Goal: Task Accomplishment & Management: Manage account settings

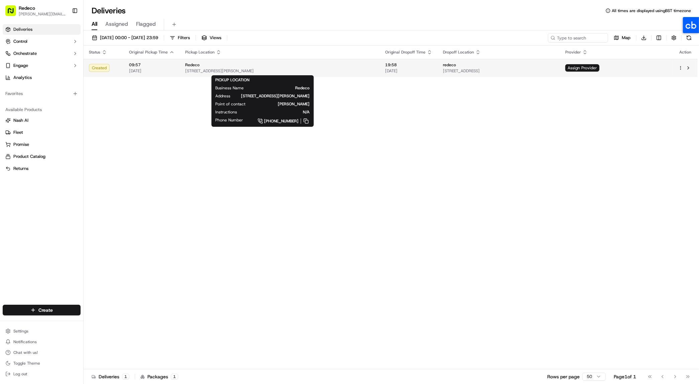
click at [214, 69] on span "5, 93 Lillie Rd, London SW6 7SX, UK" at bounding box center [279, 70] width 189 height 5
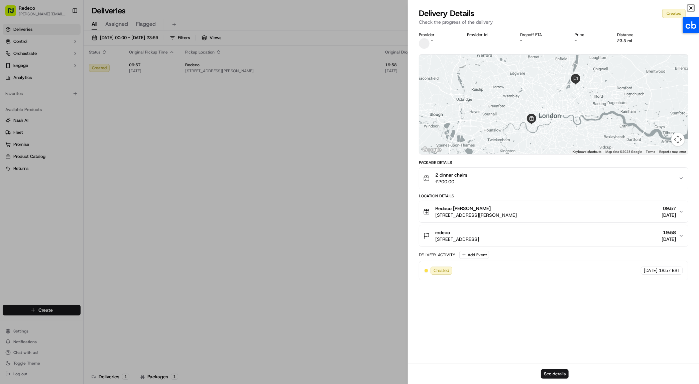
click at [692, 7] on icon "button" at bounding box center [691, 8] width 3 height 3
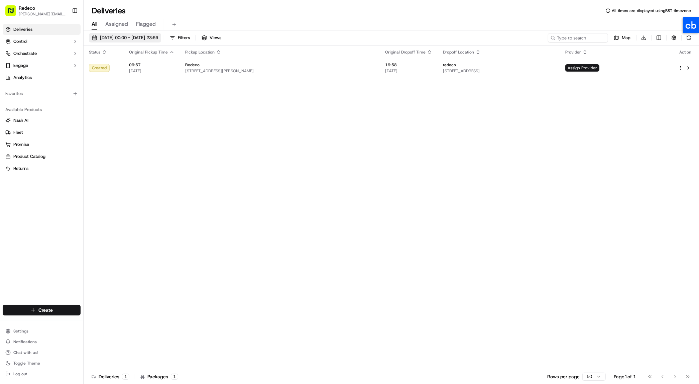
click at [132, 35] on span "19/09/2025 00:00 - 19/09/2025 23:59" at bounding box center [129, 38] width 58 height 6
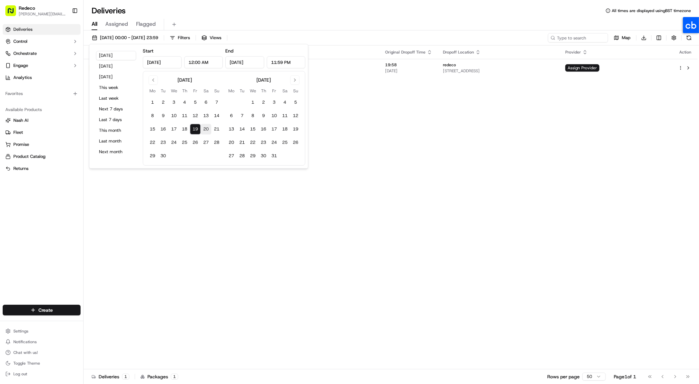
click at [206, 130] on button "20" at bounding box center [206, 129] width 11 height 11
type input "Sep 20, 2025"
click at [408, 31] on div "20/09/2025 00:00 - 20/09/2025 23:59 Filters Views Map Download Status Original …" at bounding box center [391, 207] width 615 height 355
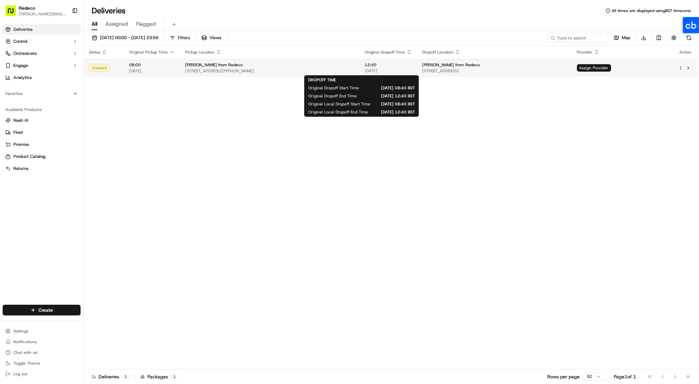
click at [374, 71] on span "[DATE]" at bounding box center [388, 70] width 47 height 5
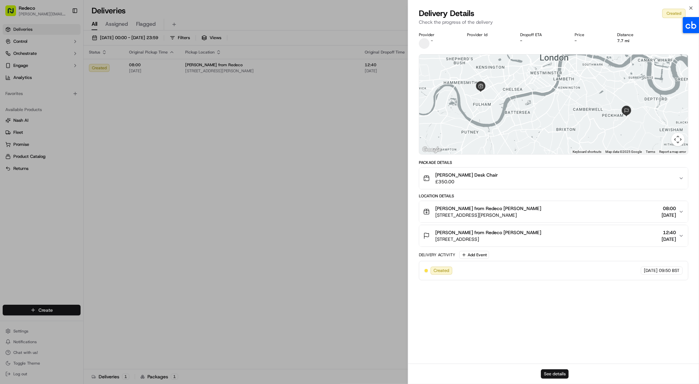
click at [566, 374] on button "See details" at bounding box center [555, 373] width 28 height 9
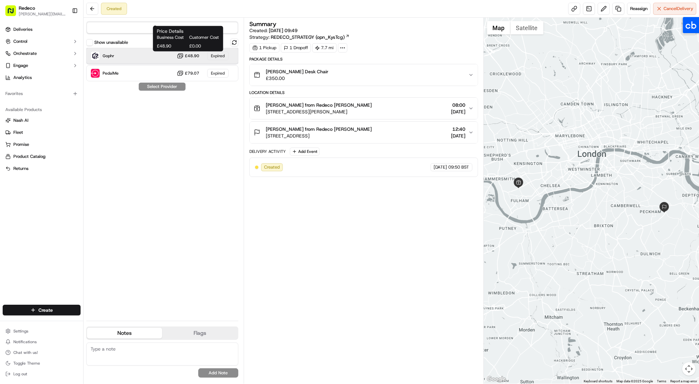
click at [175, 59] on div "Gophr £48.90 Expired" at bounding box center [162, 56] width 152 height 16
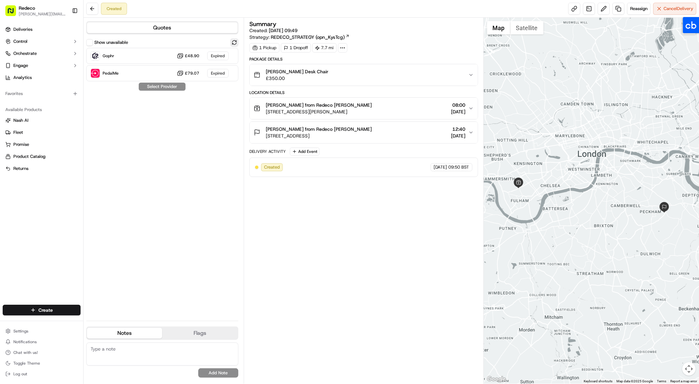
click at [235, 43] on button at bounding box center [234, 42] width 8 height 8
click at [123, 57] on span "Dropoff ETA -" at bounding box center [115, 58] width 25 height 5
click at [105, 40] on label "Show unavailable" at bounding box center [111, 42] width 34 height 6
click at [93, 40] on button "Show unavailable" at bounding box center [89, 42] width 7 height 7
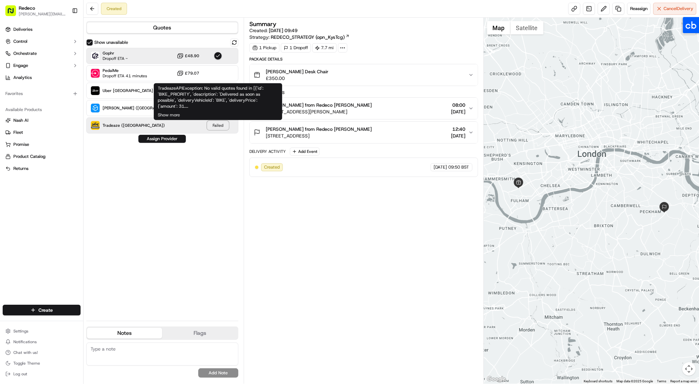
click at [220, 126] on div "Failed" at bounding box center [217, 125] width 21 height 9
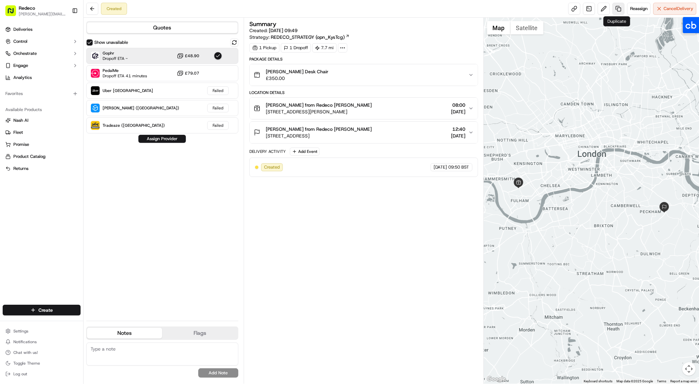
click at [617, 9] on link at bounding box center [618, 9] width 12 height 12
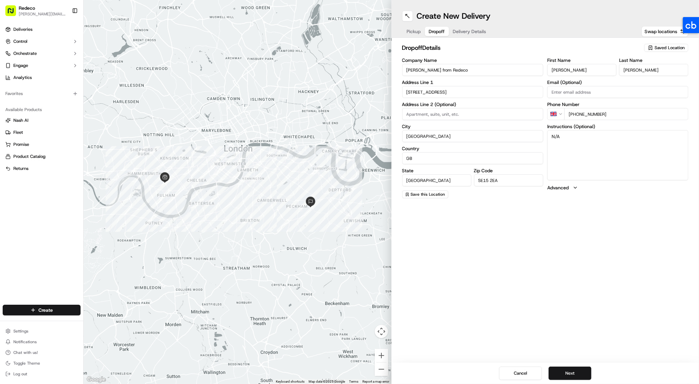
click at [438, 34] on span "Dropoff" at bounding box center [437, 31] width 16 height 7
click at [457, 32] on span "Delivery Details" at bounding box center [469, 31] width 33 height 7
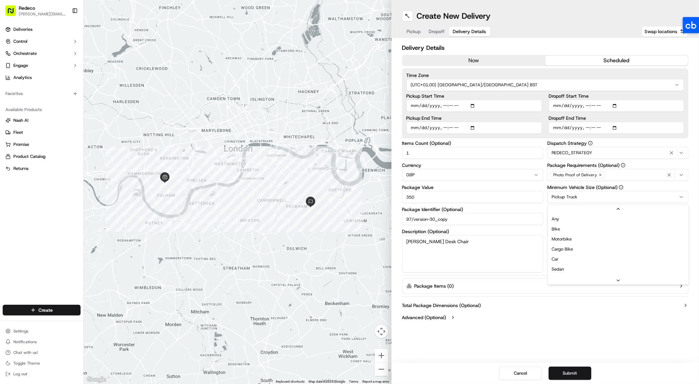
click at [566, 196] on html "Redeco lisa@redeco.app Toggle Sidebar Deliveries Control Orchestrate Engage Ana…" at bounding box center [349, 192] width 699 height 384
click at [577, 372] on button "Submit" at bounding box center [570, 372] width 43 height 13
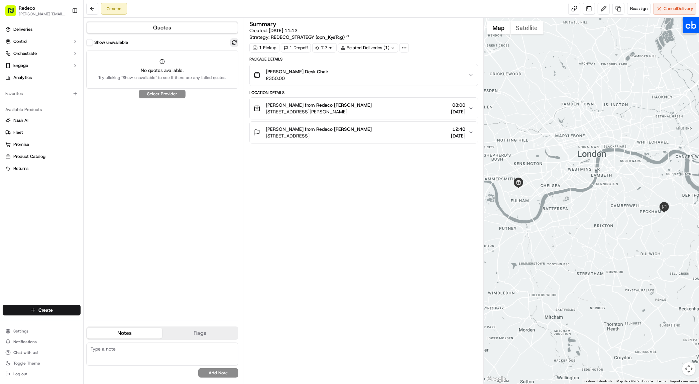
click at [234, 44] on button at bounding box center [234, 42] width 8 height 8
click at [90, 39] on button "Show unavailable" at bounding box center [89, 42] width 7 height 7
click at [90, 46] on button "Show unavailable" at bounding box center [89, 42] width 7 height 7
click at [147, 66] on div "No quotes available. Try clicking "Show unavailable" to see if there are any fa…" at bounding box center [162, 69] width 152 height 38
click at [615, 9] on link at bounding box center [618, 9] width 12 height 12
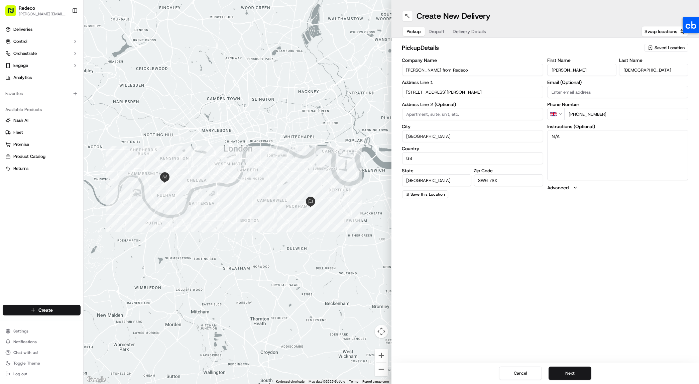
click at [476, 32] on span "Delivery Details" at bounding box center [469, 31] width 33 height 7
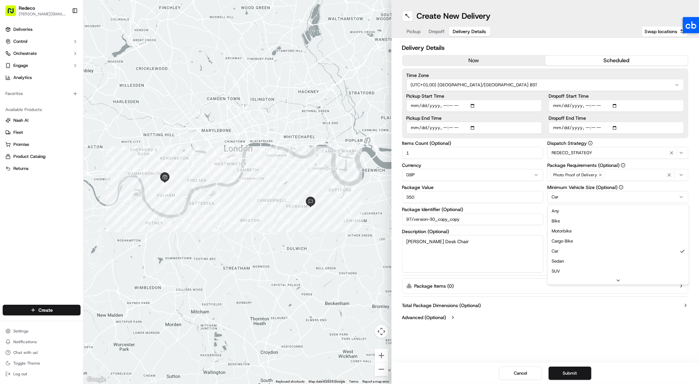
click at [577, 195] on html "Redeco lisa@redeco.app Toggle Sidebar Deliveries Control Orchestrate Engage Ana…" at bounding box center [349, 192] width 699 height 384
click at [569, 374] on button "Submit" at bounding box center [570, 372] width 43 height 13
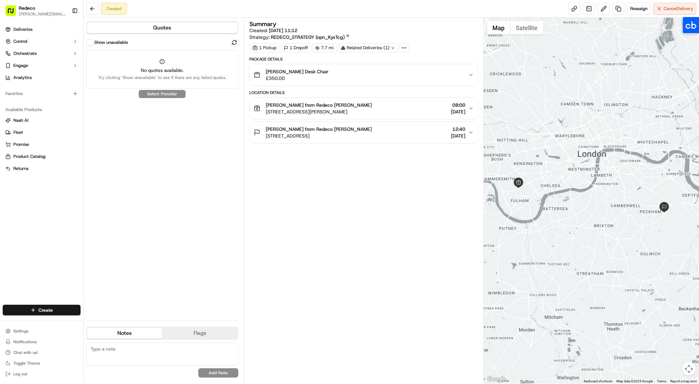
click at [96, 44] on label "Show unavailable" at bounding box center [111, 42] width 34 height 6
click at [93, 44] on button "Show unavailable" at bounding box center [89, 42] width 7 height 7
click at [91, 44] on button "Show unavailable" at bounding box center [89, 42] width 7 height 7
click at [154, 52] on div "Show unavailable Select Provider" at bounding box center [162, 176] width 152 height 277
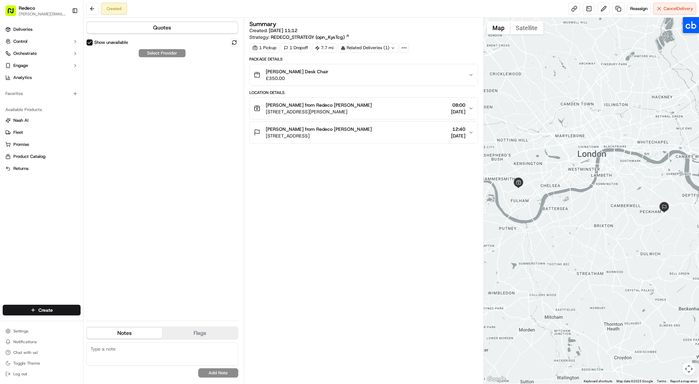
click at [85, 42] on div "Quotes Show unavailable Select Provider Notes Flags lisa@redeco.app alex@redeco…" at bounding box center [164, 201] width 160 height 366
click at [93, 44] on div "Show unavailable" at bounding box center [107, 42] width 42 height 7
click at [83, 42] on div "Redeco lisa@redeco.app Toggle Sidebar Deliveries Control Orchestrate Engage Ana…" at bounding box center [42, 192] width 84 height 384
click at [89, 42] on button "Show unavailable" at bounding box center [89, 42] width 7 height 7
click at [235, 43] on button at bounding box center [234, 42] width 8 height 8
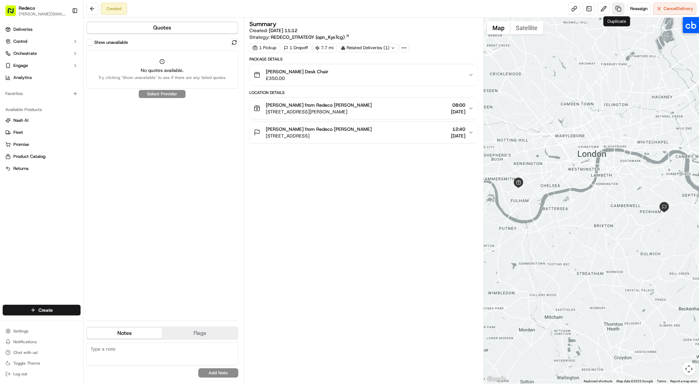
click at [615, 12] on link at bounding box center [618, 9] width 12 height 12
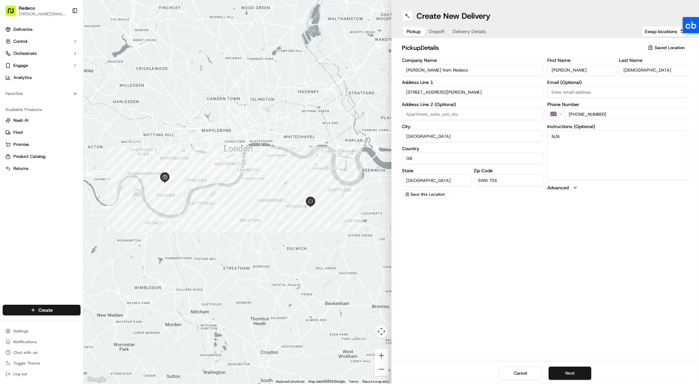
click at [474, 31] on span "Delivery Details" at bounding box center [469, 31] width 33 height 7
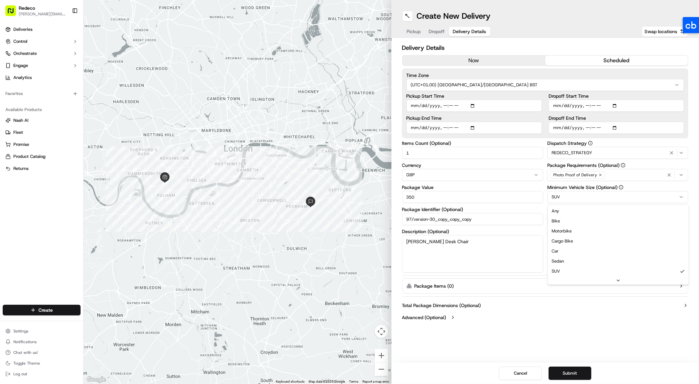
click at [575, 199] on html "Redeco lisa@redeco.app Toggle Sidebar Deliveries Control Orchestrate Engage Ana…" at bounding box center [349, 192] width 699 height 384
click at [573, 374] on button "Submit" at bounding box center [570, 372] width 43 height 13
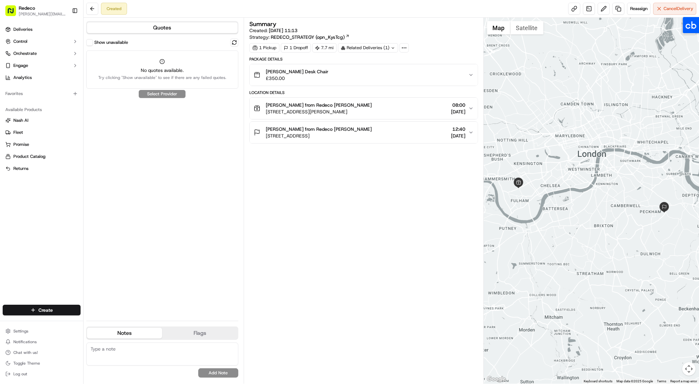
click at [91, 43] on button "Show unavailable" at bounding box center [89, 42] width 7 height 7
click at [153, 74] on div "No quotes available. Try clicking "Show unavailable" to see if there are any fa…" at bounding box center [162, 73] width 128 height 13
click at [162, 32] on button "Quotes" at bounding box center [162, 27] width 151 height 11
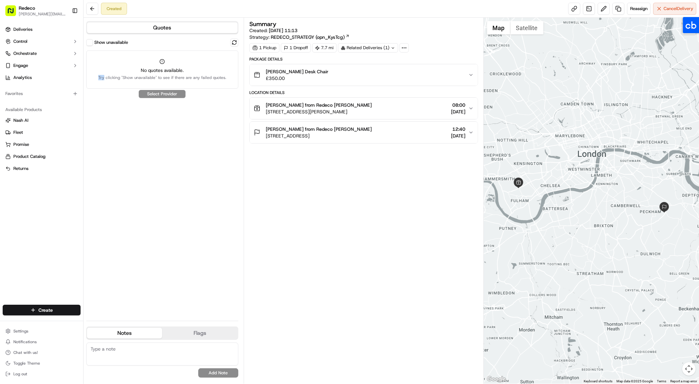
click at [162, 32] on button "Quotes" at bounding box center [162, 27] width 151 height 11
click at [235, 44] on button at bounding box center [234, 42] width 8 height 8
click at [600, 11] on button at bounding box center [604, 9] width 12 height 12
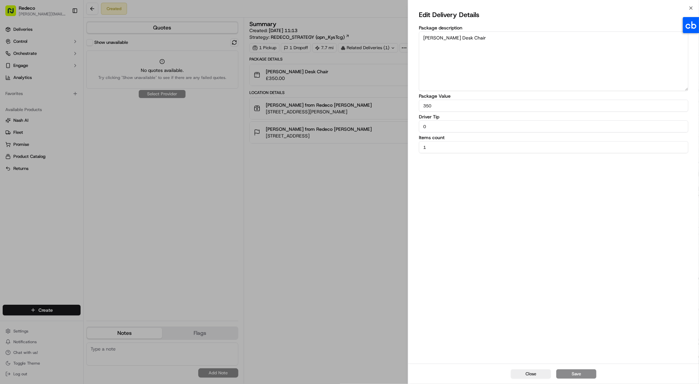
click at [692, 8] on div "Edit Delivery Details Package description Salak Desk Chair Package Value 350 Dr…" at bounding box center [553, 185] width 291 height 355
click at [687, 4] on div "Close Edit Delivery Details Package description [PERSON_NAME] Desk Chair Packag…" at bounding box center [553, 192] width 291 height 384
click at [691, 8] on div "Edit Delivery Details Package description [PERSON_NAME] Desk Chair Package Valu…" at bounding box center [553, 185] width 291 height 355
click at [530, 374] on button "Close" at bounding box center [531, 373] width 40 height 9
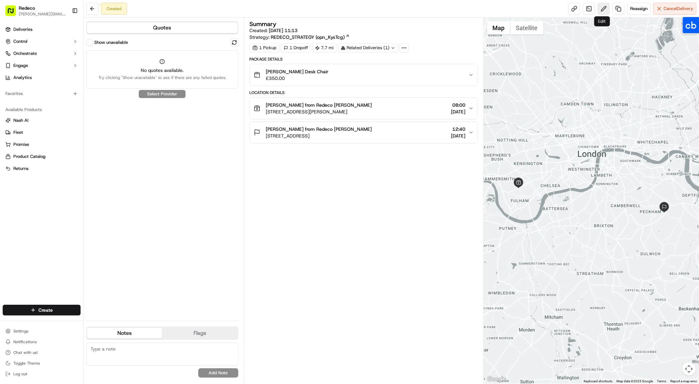
click at [603, 8] on button at bounding box center [604, 9] width 12 height 12
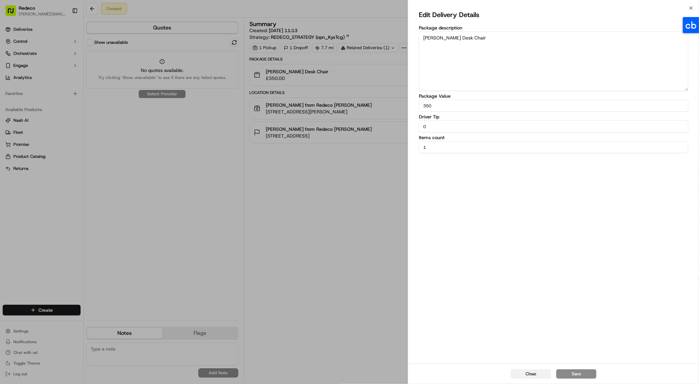
click at [517, 375] on button "Close" at bounding box center [531, 373] width 40 height 9
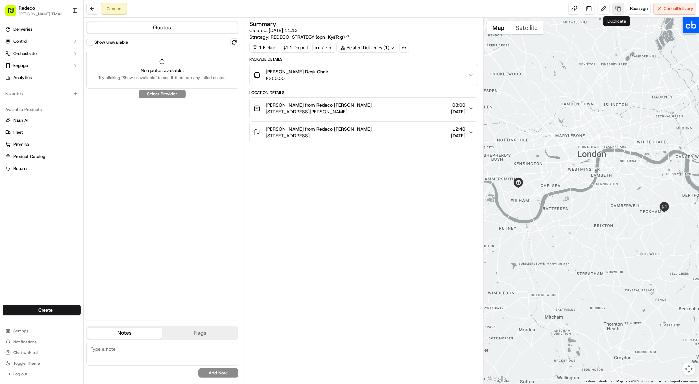
click at [614, 10] on link at bounding box center [618, 9] width 12 height 12
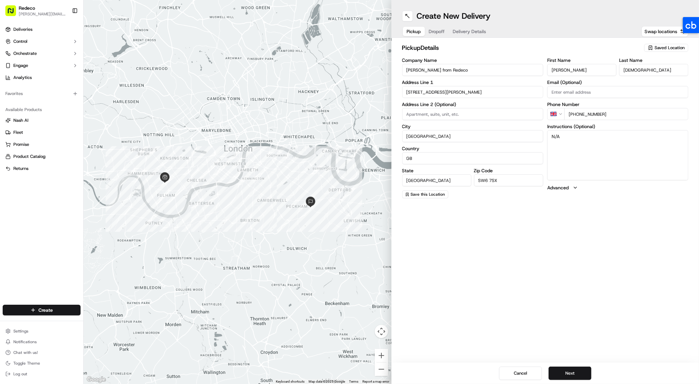
click at [436, 32] on span "Dropoff" at bounding box center [437, 31] width 16 height 7
click at [471, 32] on span "Delivery Details" at bounding box center [469, 31] width 33 height 7
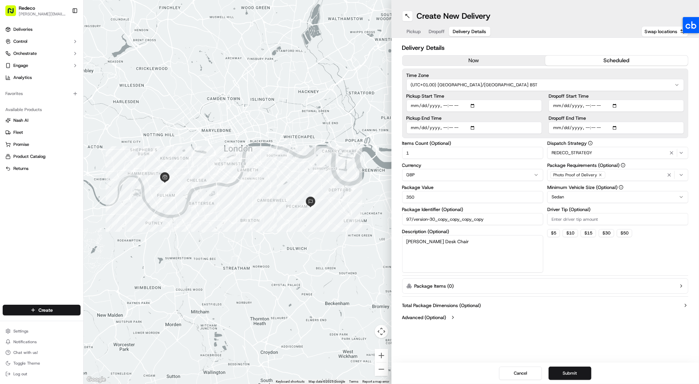
click at [562, 199] on html "Redeco lisa@redeco.app Toggle Sidebar Deliveries Control Orchestrate Engage Ana…" at bounding box center [349, 192] width 699 height 384
click at [575, 378] on button "Submit" at bounding box center [570, 372] width 43 height 13
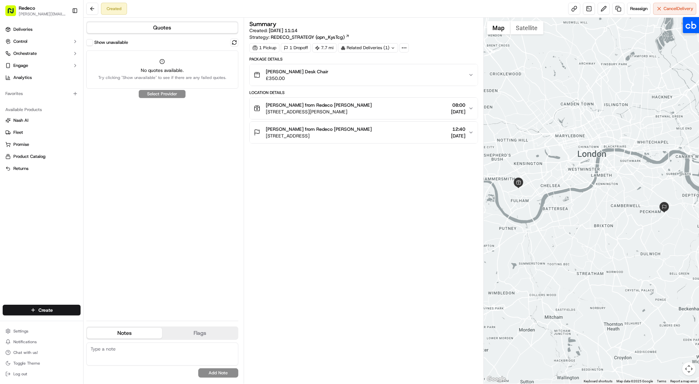
click at [182, 59] on div "No quotes available. Try clicking "Show unavailable" to see if there are any fa…" at bounding box center [162, 69] width 152 height 38
click at [234, 44] on button at bounding box center [234, 42] width 8 height 8
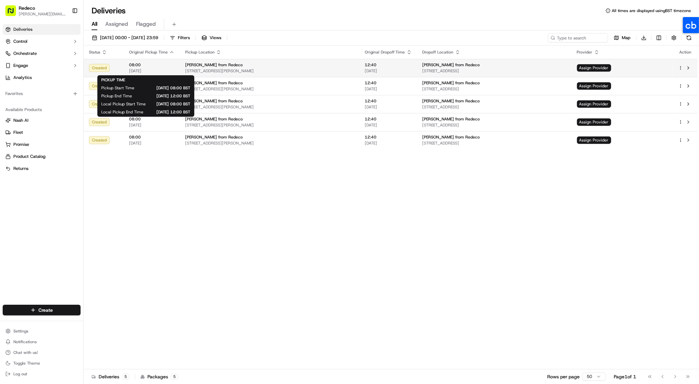
click at [161, 68] on span "[DATE]" at bounding box center [151, 70] width 45 height 5
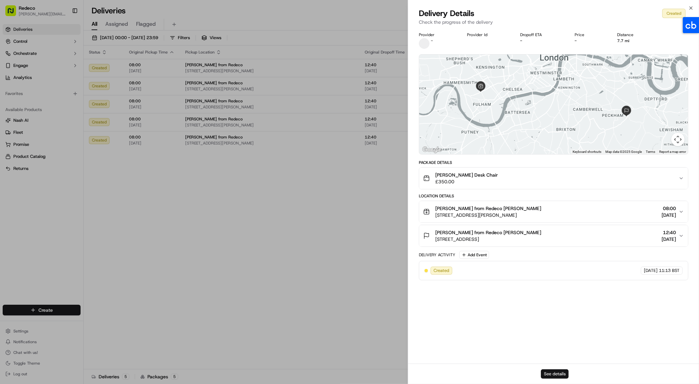
click at [552, 377] on button "See details" at bounding box center [555, 373] width 28 height 9
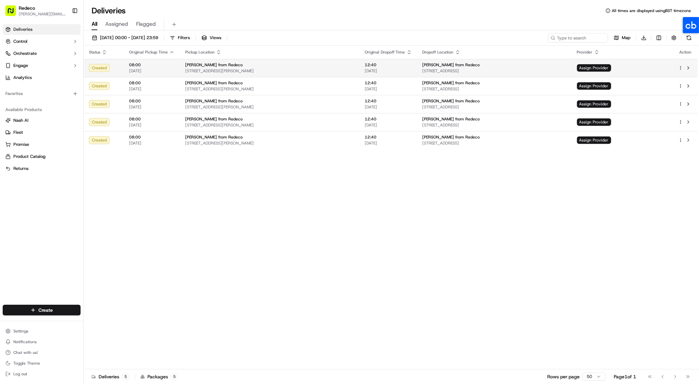
click at [142, 67] on span "08:00" at bounding box center [151, 64] width 45 height 5
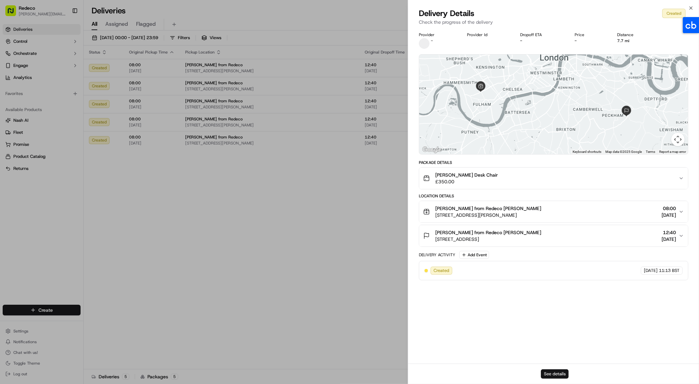
click at [548, 374] on button "See details" at bounding box center [555, 373] width 28 height 9
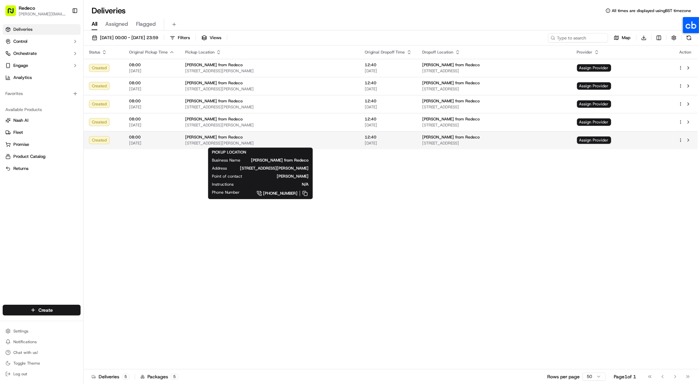
click at [215, 139] on span "[PERSON_NAME] from Redeco" at bounding box center [213, 136] width 57 height 5
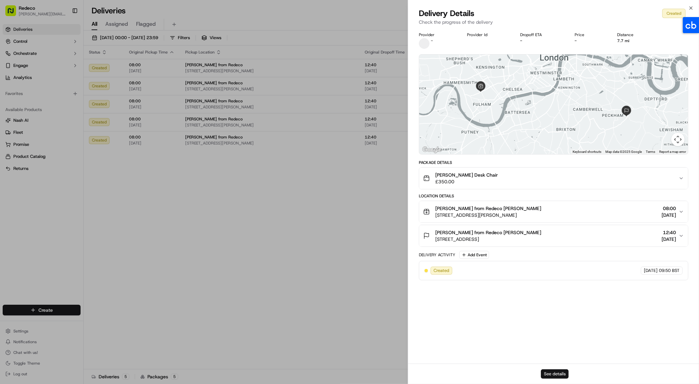
click at [546, 373] on button "See details" at bounding box center [555, 373] width 28 height 9
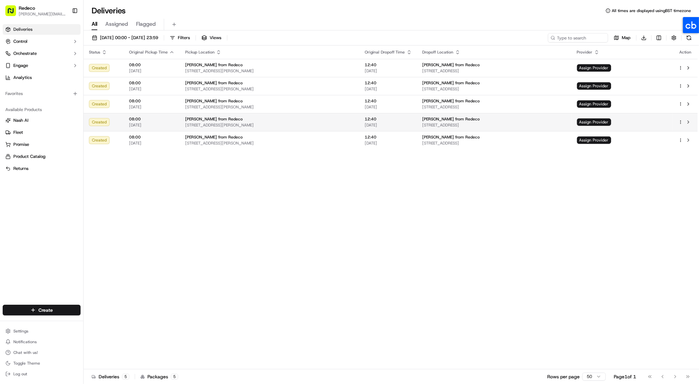
click at [216, 125] on span "93 Lillie Rd, London SW6 7SX, UK" at bounding box center [269, 124] width 169 height 5
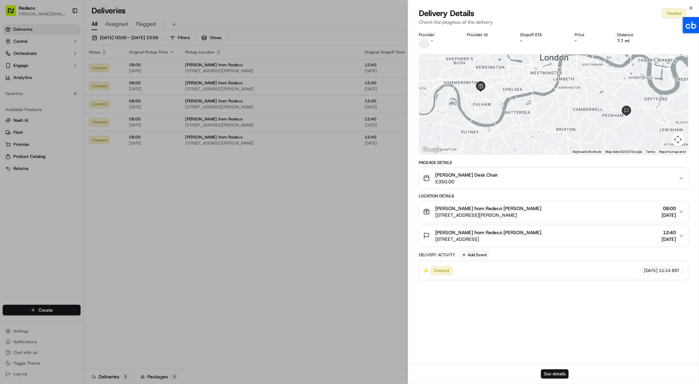
click at [553, 376] on button "See details" at bounding box center [555, 373] width 28 height 9
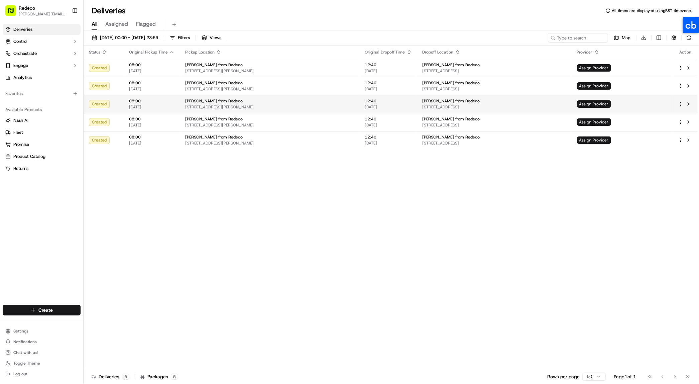
click at [221, 105] on span "[STREET_ADDRESS][PERSON_NAME]" at bounding box center [269, 106] width 169 height 5
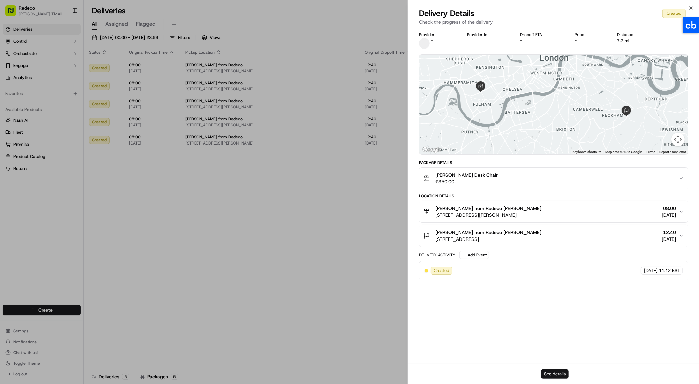
click at [552, 374] on button "See details" at bounding box center [555, 373] width 28 height 9
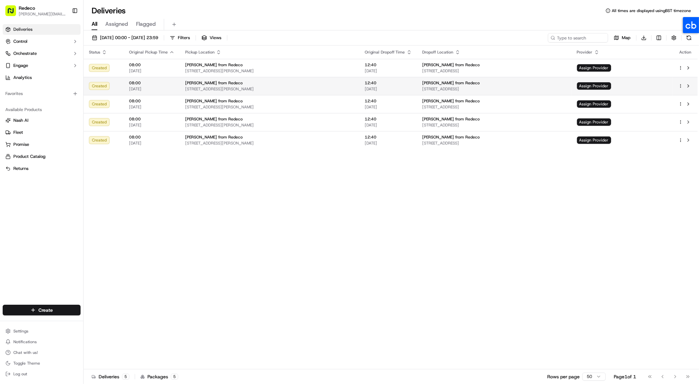
click at [206, 83] on span "[PERSON_NAME] from Redeco" at bounding box center [213, 82] width 57 height 5
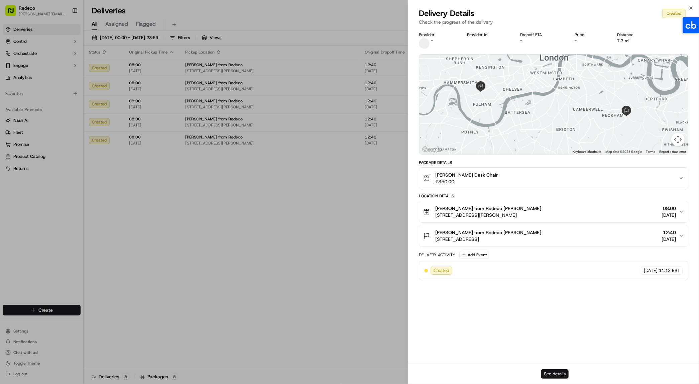
click at [557, 372] on button "See details" at bounding box center [555, 373] width 28 height 9
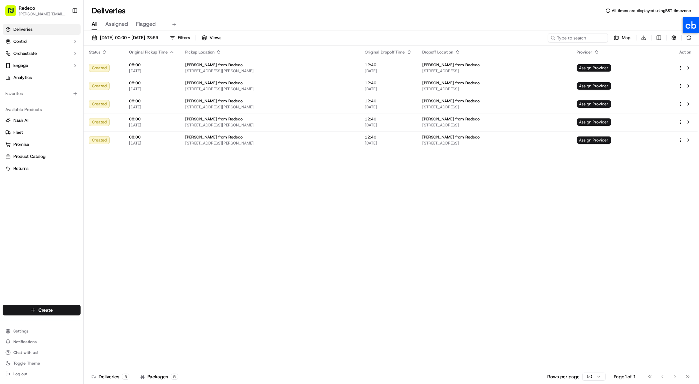
click at [156, 214] on div "Status Original Pickup Time Pickup Location Original Dropoff Time Dropoff Locat…" at bounding box center [391, 207] width 614 height 324
click at [153, 70] on span "[DATE]" at bounding box center [151, 70] width 45 height 5
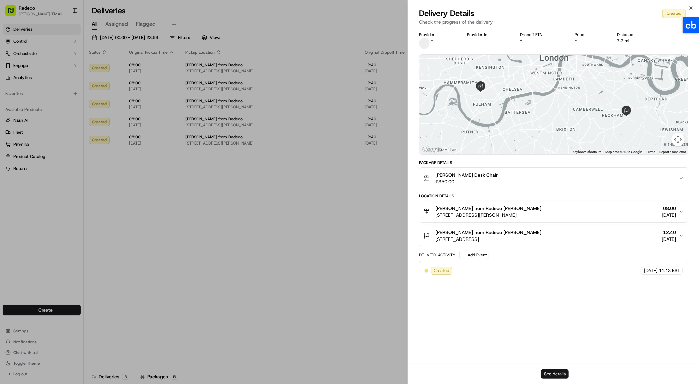
click at [550, 374] on button "See details" at bounding box center [555, 373] width 28 height 9
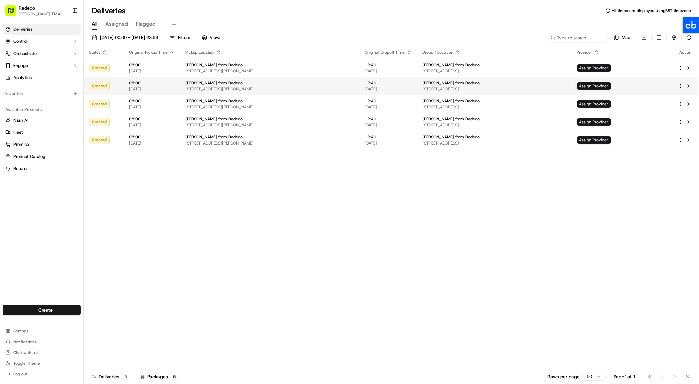
click at [150, 88] on span "[DATE]" at bounding box center [151, 88] width 45 height 5
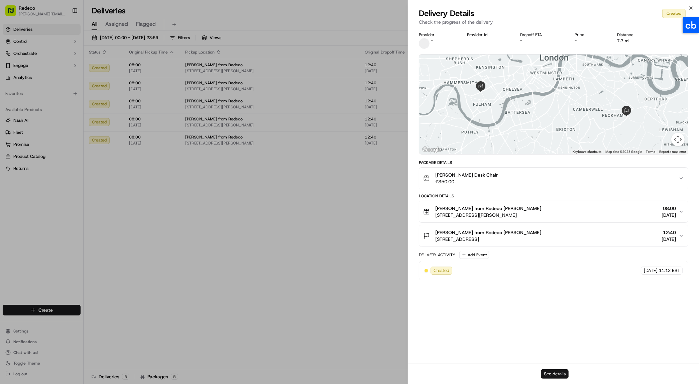
click at [552, 376] on button "See details" at bounding box center [555, 373] width 28 height 9
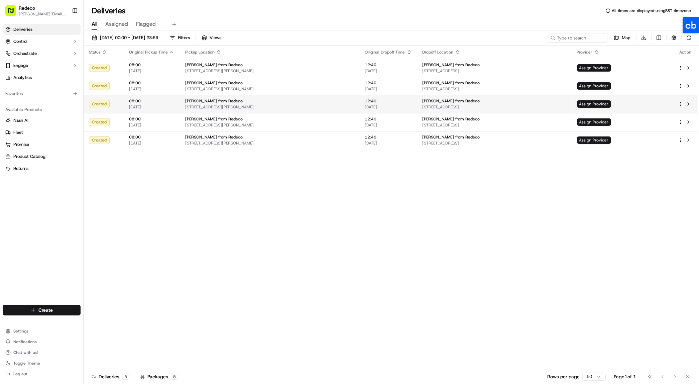
click at [160, 101] on span "08:00" at bounding box center [151, 100] width 45 height 5
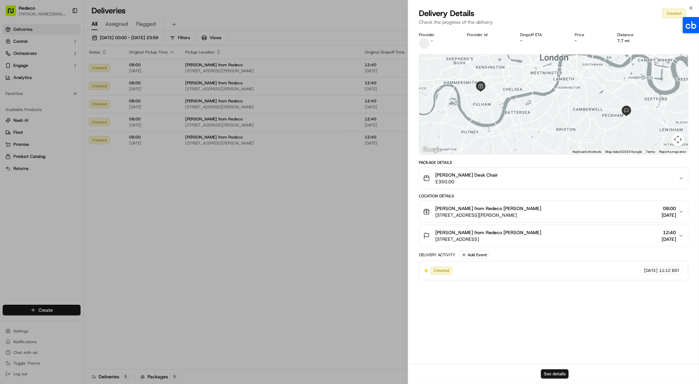
click at [553, 374] on button "See details" at bounding box center [555, 373] width 28 height 9
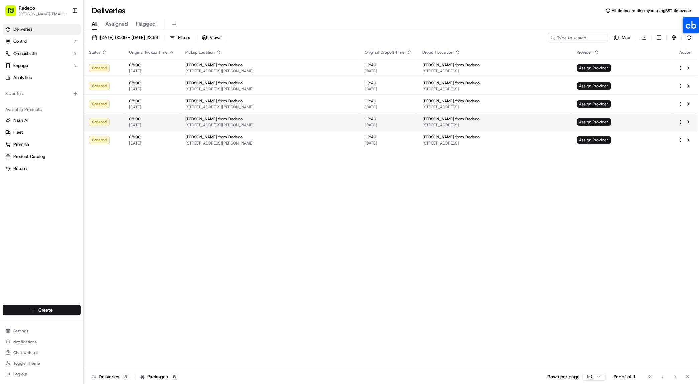
click at [201, 125] on span "[STREET_ADDRESS][PERSON_NAME]" at bounding box center [269, 124] width 169 height 5
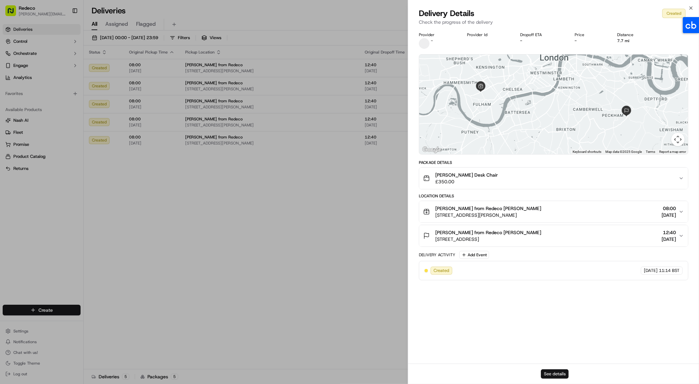
click at [551, 372] on button "See details" at bounding box center [555, 373] width 28 height 9
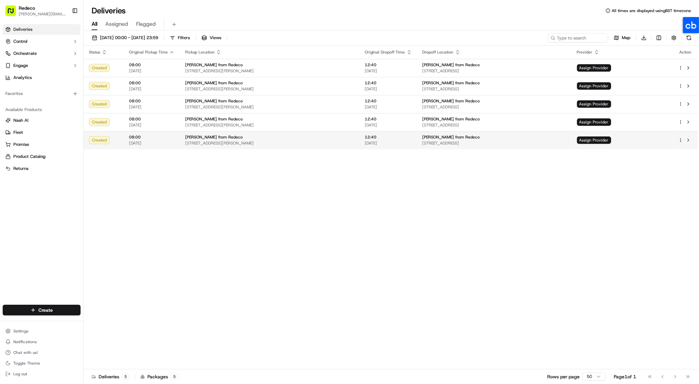
click at [191, 137] on span "Jelizaveta from Redeco" at bounding box center [213, 136] width 57 height 5
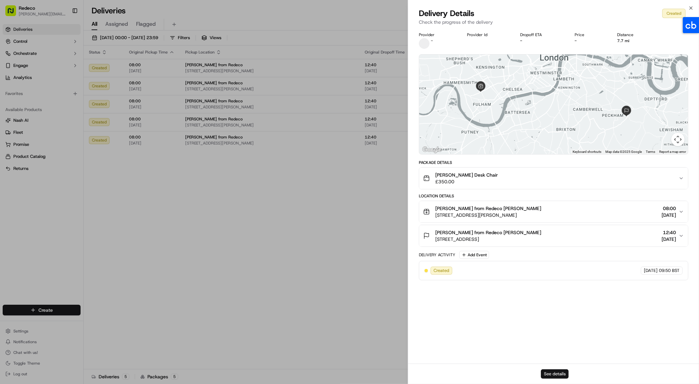
click at [559, 374] on button "See details" at bounding box center [555, 373] width 28 height 9
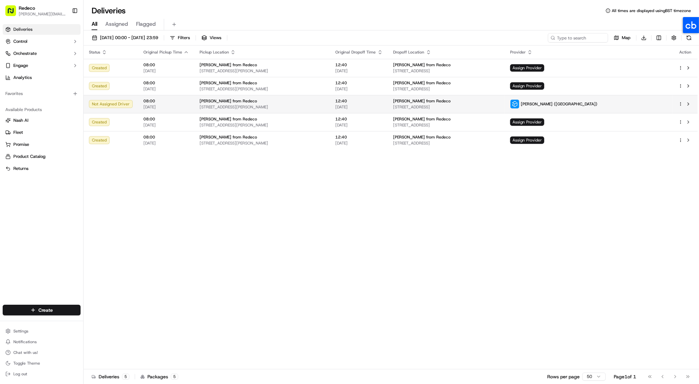
click at [500, 106] on span "[STREET_ADDRESS]" at bounding box center [446, 106] width 106 height 5
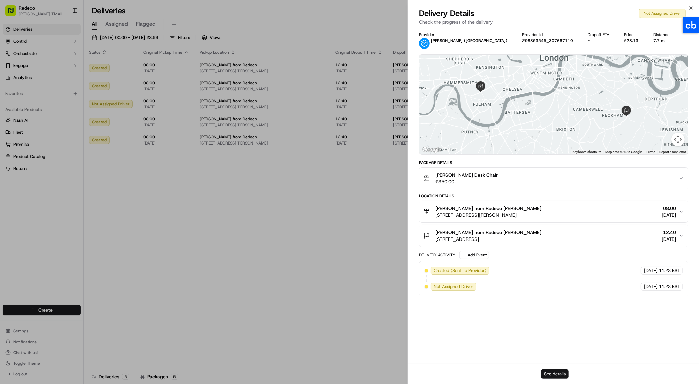
click at [555, 372] on button "See details" at bounding box center [555, 373] width 28 height 9
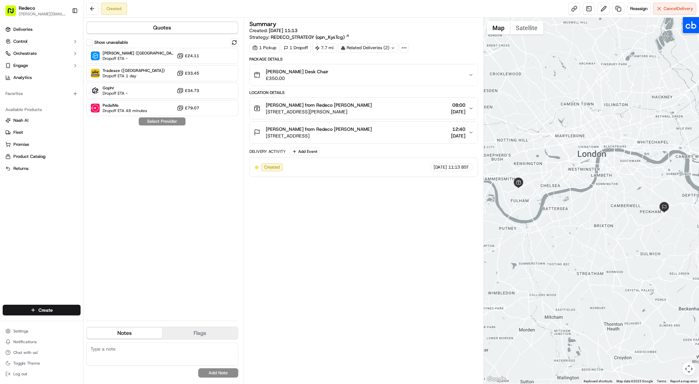
click at [406, 48] on icon at bounding box center [404, 48] width 6 height 6
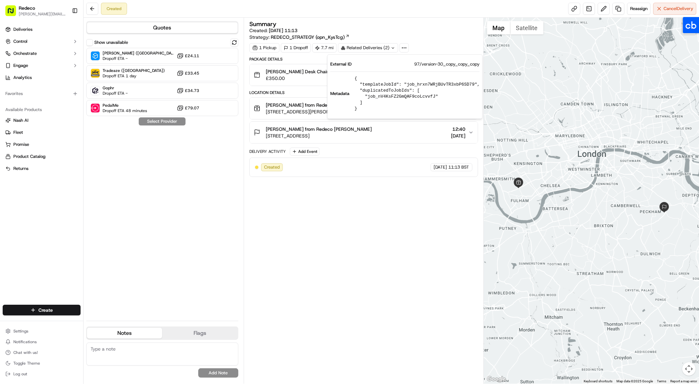
click at [406, 48] on icon at bounding box center [404, 48] width 6 height 6
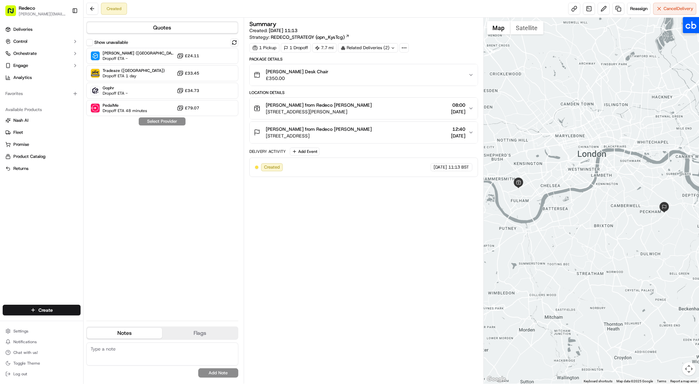
click at [397, 75] on div "Salak Desk Chair £350.00" at bounding box center [361, 74] width 215 height 13
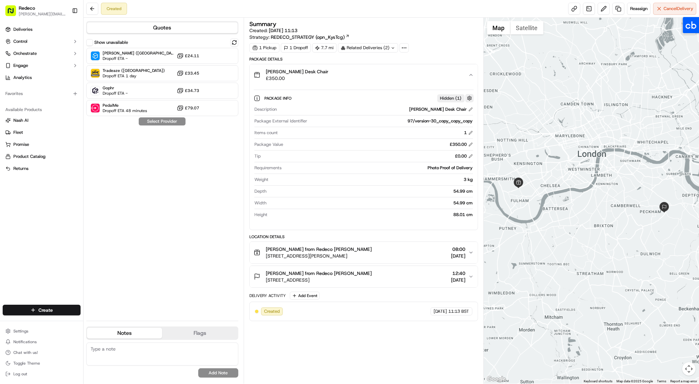
click at [471, 99] on button "button" at bounding box center [469, 98] width 8 height 8
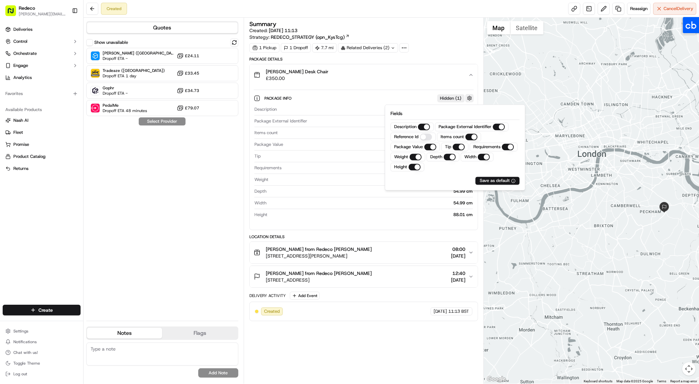
click at [471, 99] on button "button" at bounding box center [469, 98] width 8 height 8
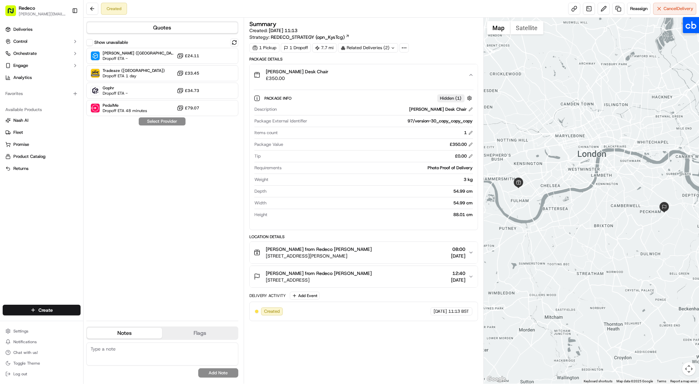
click at [341, 35] on span "REDECO_STRATEGY (opn_KysTcg)" at bounding box center [308, 37] width 74 height 7
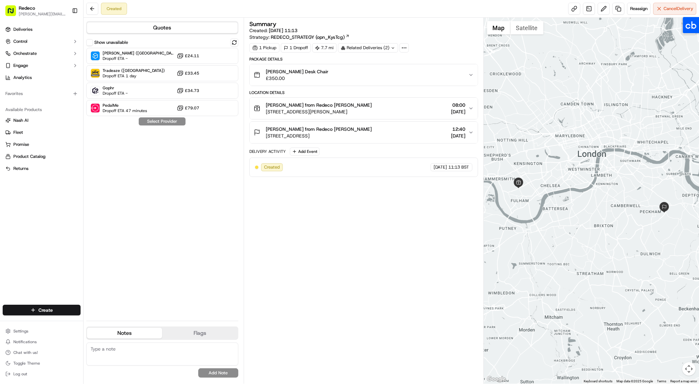
click at [407, 50] on icon at bounding box center [404, 48] width 6 height 6
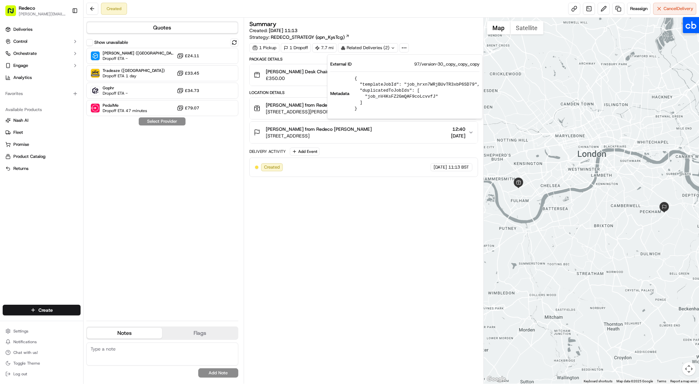
click at [335, 269] on div "Summary Created: [DATE] 11:13 Strategy: REDECO_STRATEGY (opn_KysTcg) 1 Pickup 1…" at bounding box center [363, 200] width 229 height 359
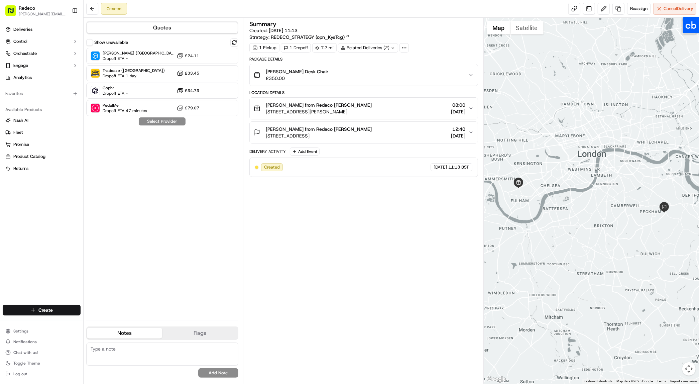
click at [411, 139] on div "[PERSON_NAME] from Redeco [PERSON_NAME] [STREET_ADDRESS] 12:40 [DATE]" at bounding box center [361, 132] width 215 height 13
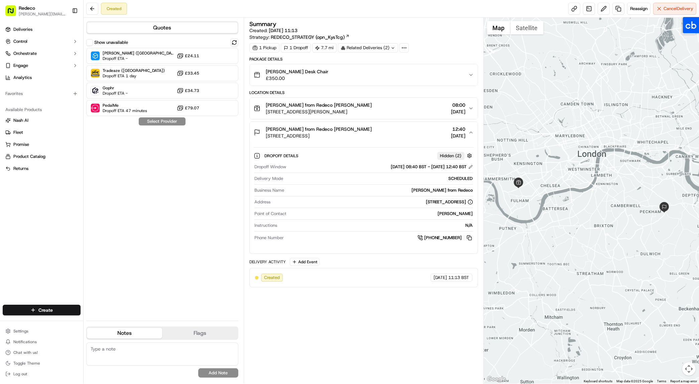
click at [416, 81] on div "[PERSON_NAME] Desk Chair £350.00" at bounding box center [361, 74] width 215 height 13
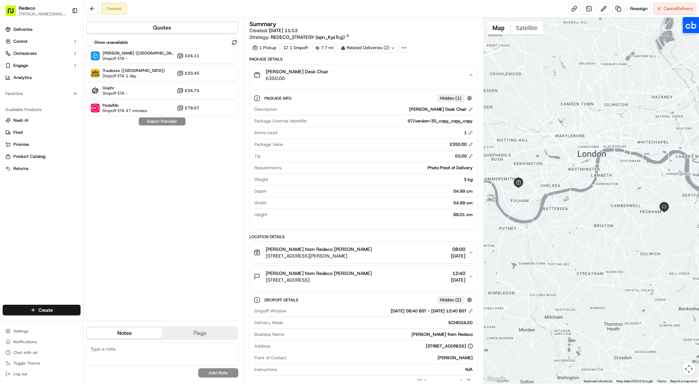
click at [395, 49] on icon at bounding box center [393, 48] width 4 height 4
click at [406, 47] on icon at bounding box center [404, 48] width 6 height 6
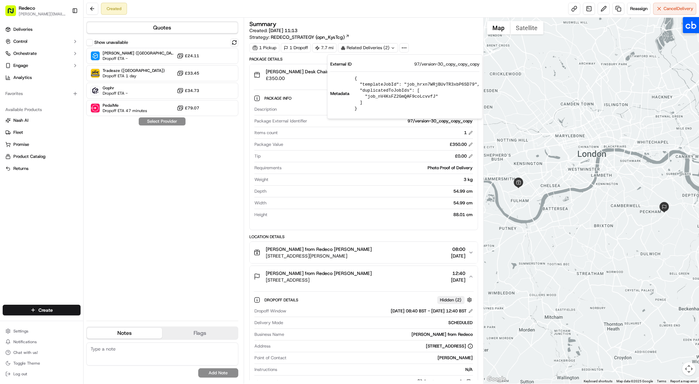
click at [406, 47] on icon at bounding box center [404, 48] width 6 height 6
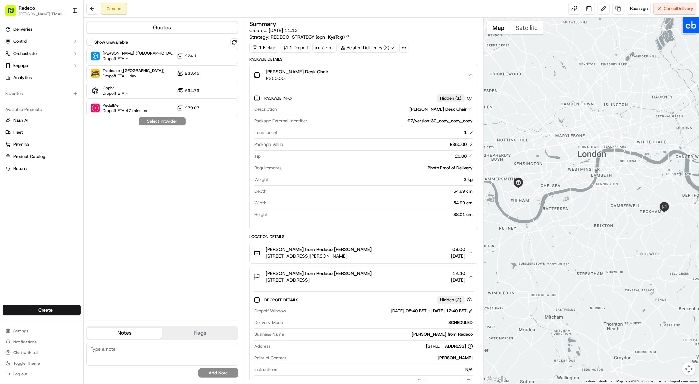
scroll to position [52, 0]
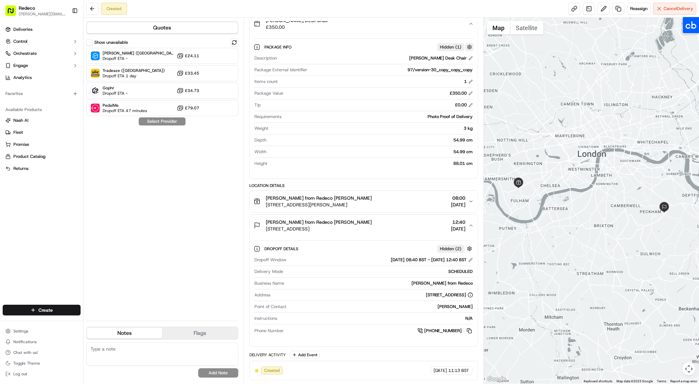
click at [470, 45] on button "button" at bounding box center [469, 47] width 8 height 8
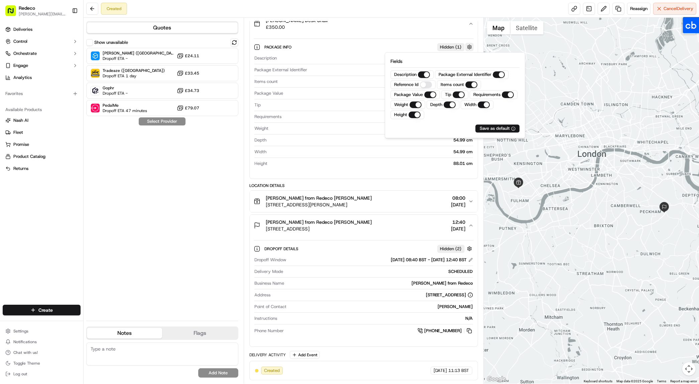
click at [471, 45] on button "button" at bounding box center [469, 47] width 8 height 8
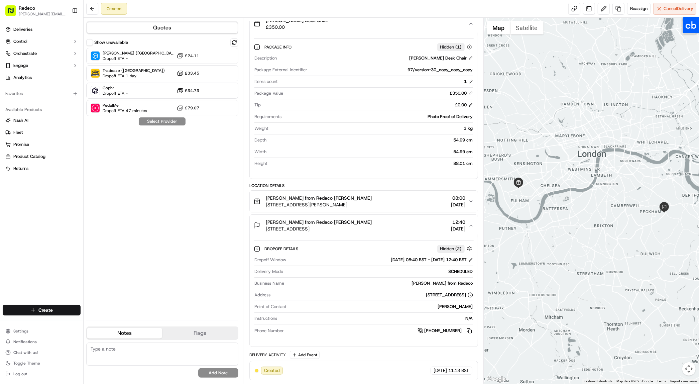
click at [459, 202] on span "[DATE]" at bounding box center [458, 204] width 14 height 7
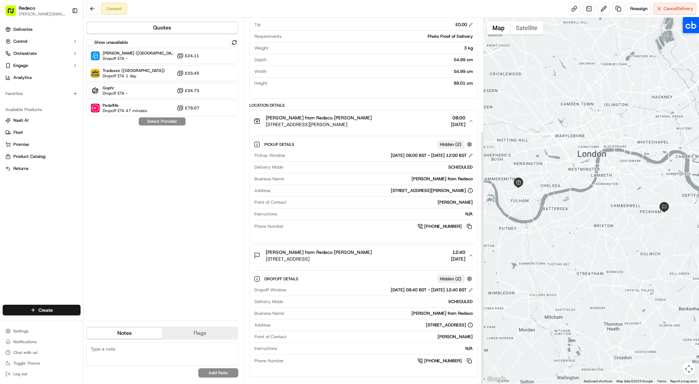
scroll to position [163, 0]
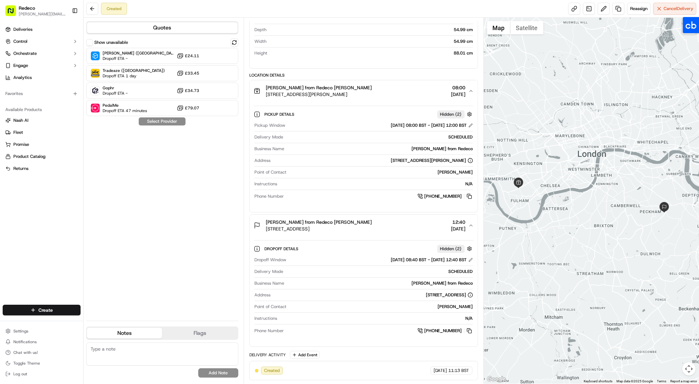
click at [275, 371] on span "Created" at bounding box center [272, 370] width 16 height 6
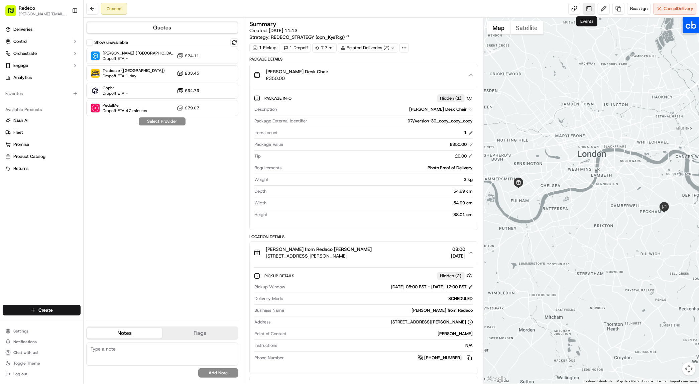
click at [586, 8] on link at bounding box center [589, 9] width 12 height 12
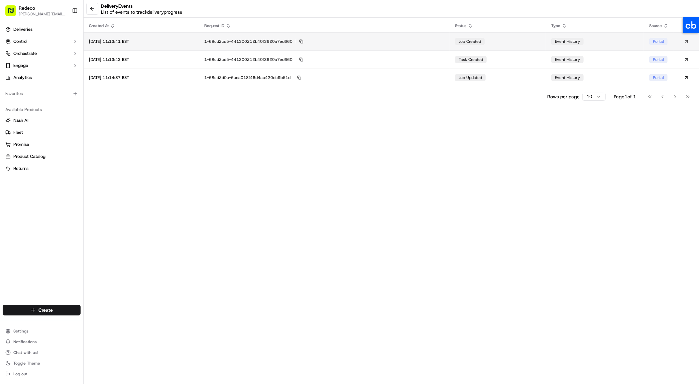
click at [442, 39] on div "1-68cd2cd5-441300212b40f3620a7ed660" at bounding box center [324, 41] width 240 height 6
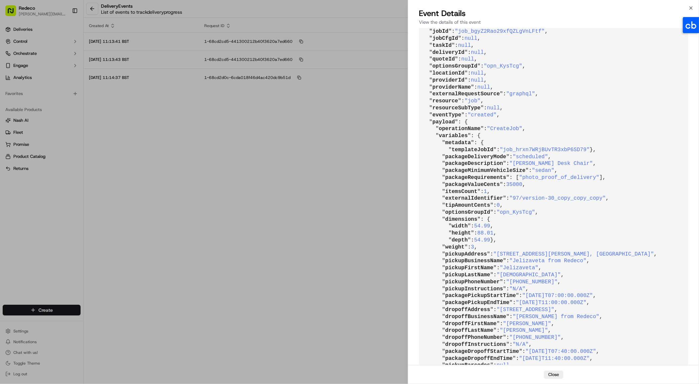
scroll to position [70, 0]
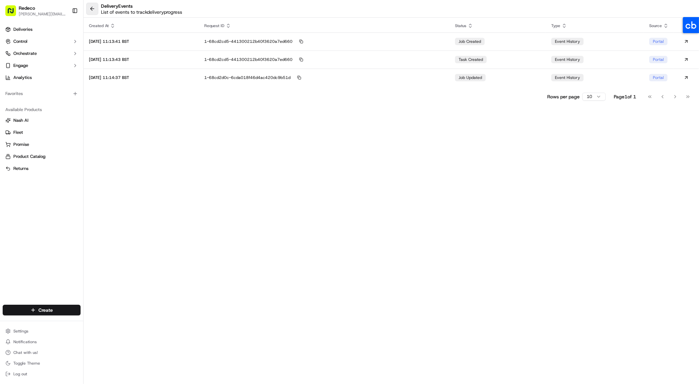
click at [86, 11] on button at bounding box center [92, 9] width 12 height 12
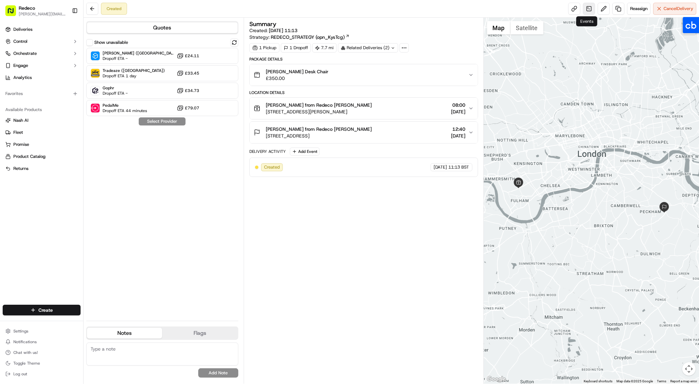
click at [588, 12] on link at bounding box center [589, 9] width 12 height 12
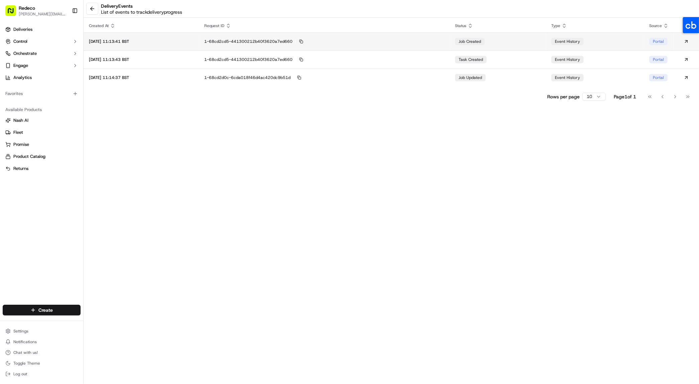
click at [346, 44] on div "1-68cd2cd5-441300212b40f3620a7ed660" at bounding box center [324, 41] width 240 height 6
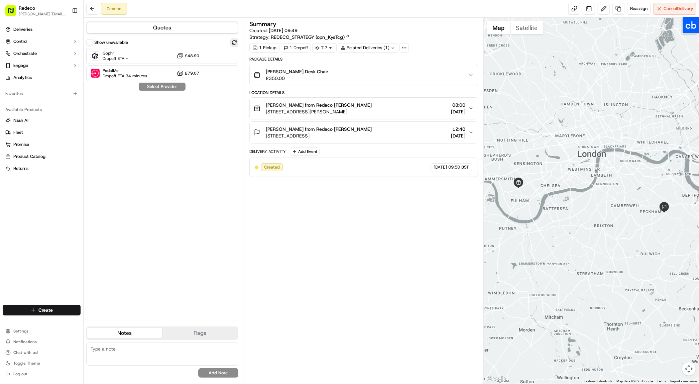
click at [236, 42] on button at bounding box center [234, 42] width 8 height 8
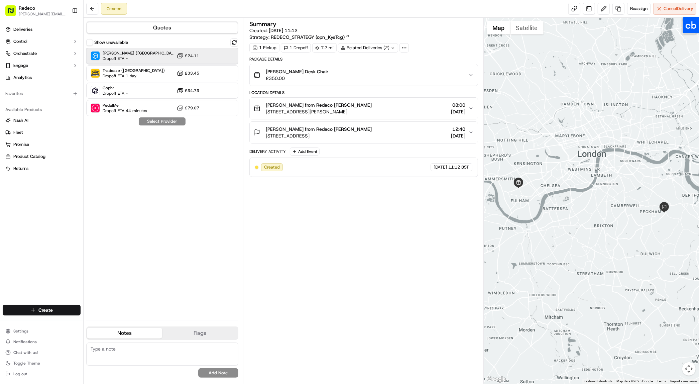
click at [209, 54] on div "Stuart (UK) Dropoff ETA - £24.11" at bounding box center [162, 56] width 152 height 16
click at [588, 10] on link at bounding box center [589, 9] width 12 height 12
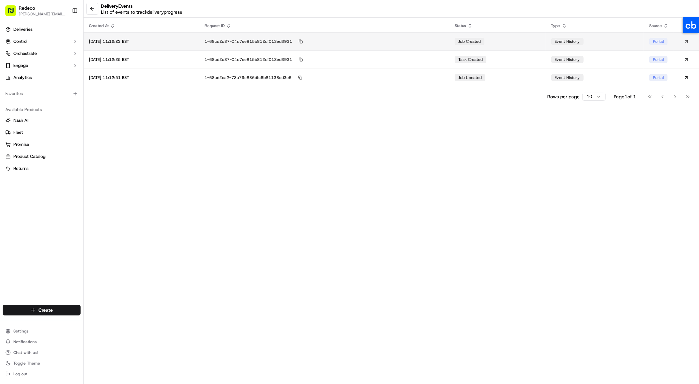
click at [387, 46] on td "1-68cd2c87-04d7ee815b812df013ed3931" at bounding box center [324, 41] width 250 height 18
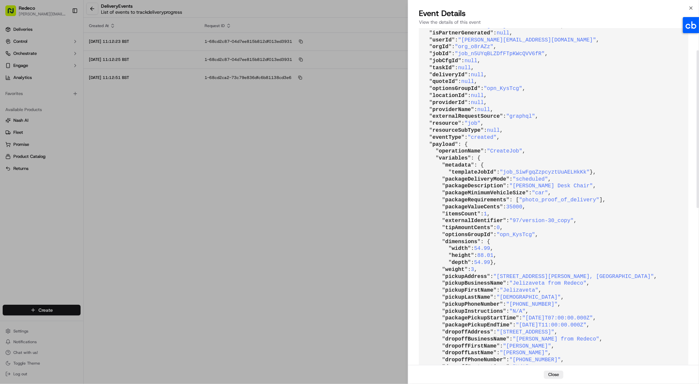
scroll to position [48, 0]
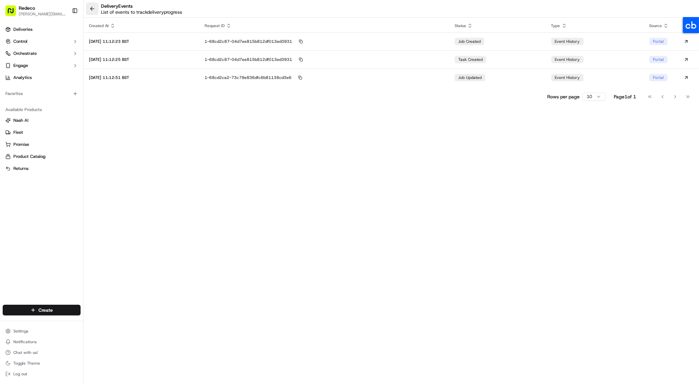
click at [92, 10] on button at bounding box center [92, 9] width 12 height 12
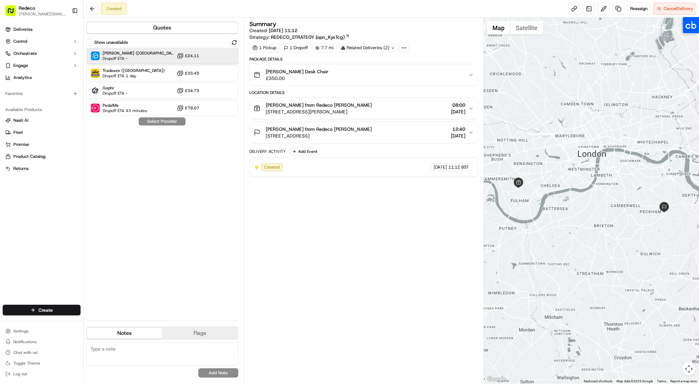
click at [207, 56] on div "Stuart (UK) Dropoff ETA - £24.11" at bounding box center [162, 56] width 152 height 16
click at [588, 8] on link at bounding box center [589, 9] width 12 height 12
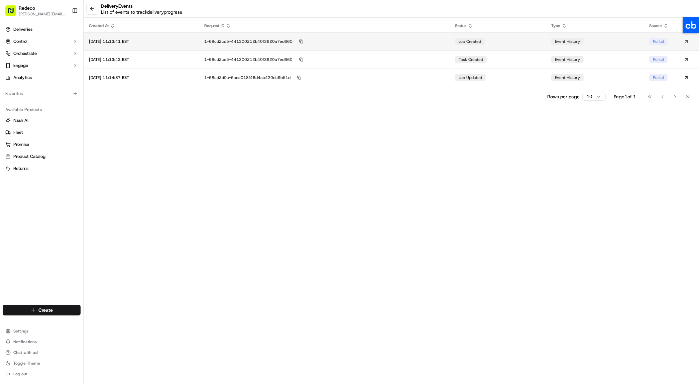
click at [264, 42] on div "1-68cd2cd5-441300212b40f3620a7ed660" at bounding box center [324, 41] width 240 height 6
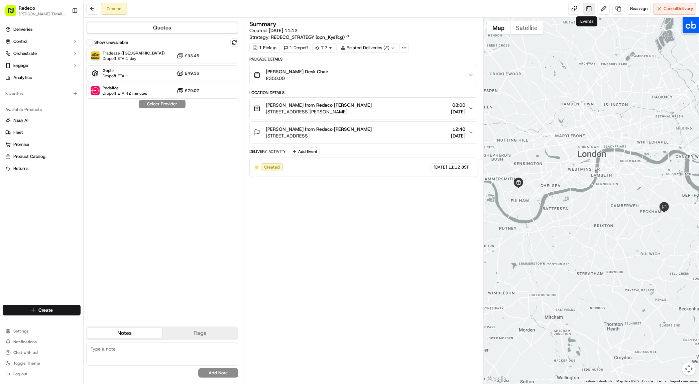
click at [583, 13] on link at bounding box center [589, 9] width 12 height 12
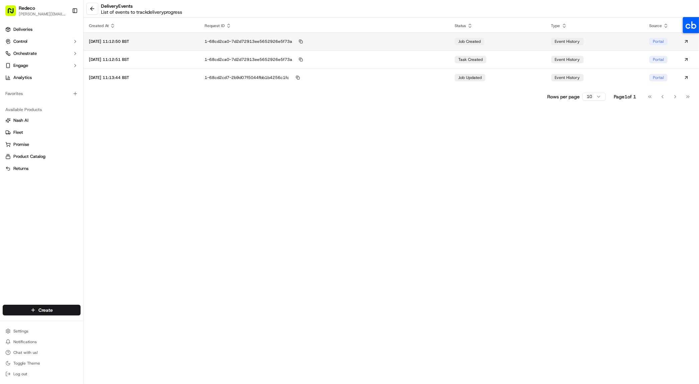
click at [348, 40] on div "1-68cd2ca0-7d2d72913ee5652926e5f73a" at bounding box center [324, 41] width 239 height 6
click at [93, 9] on button at bounding box center [92, 9] width 12 height 12
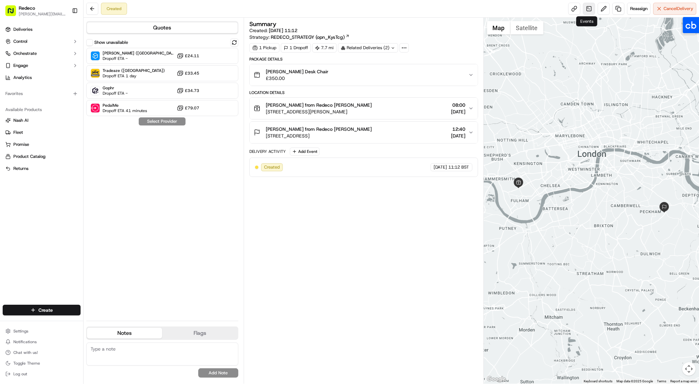
click at [586, 12] on link at bounding box center [589, 9] width 12 height 12
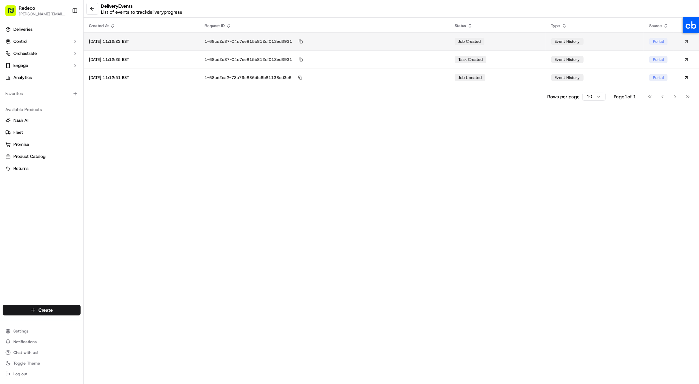
click at [247, 42] on div "1-68cd2c87-04d7ee815b812df013ed3931" at bounding box center [324, 41] width 239 height 6
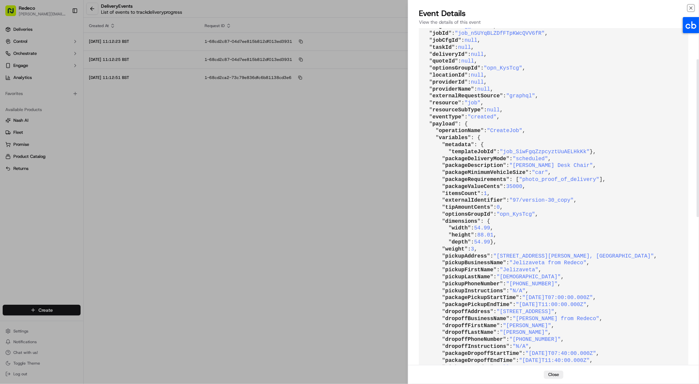
scroll to position [66, 0]
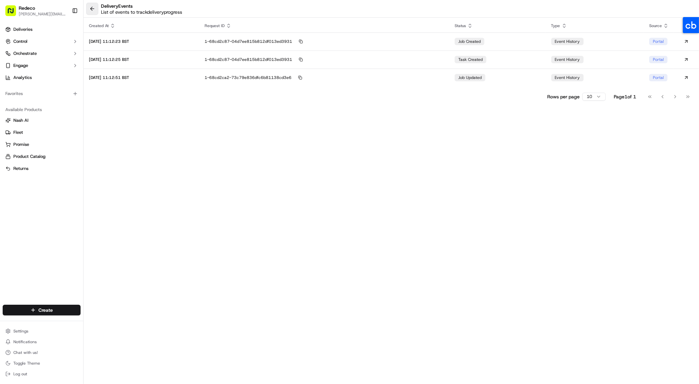
click at [95, 8] on button at bounding box center [92, 9] width 12 height 12
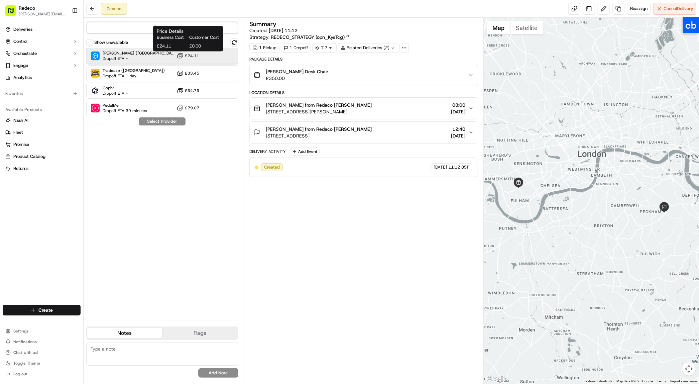
click at [214, 54] on div at bounding box center [218, 56] width 8 height 8
click at [171, 120] on button "Assign Provider" at bounding box center [161, 121] width 47 height 8
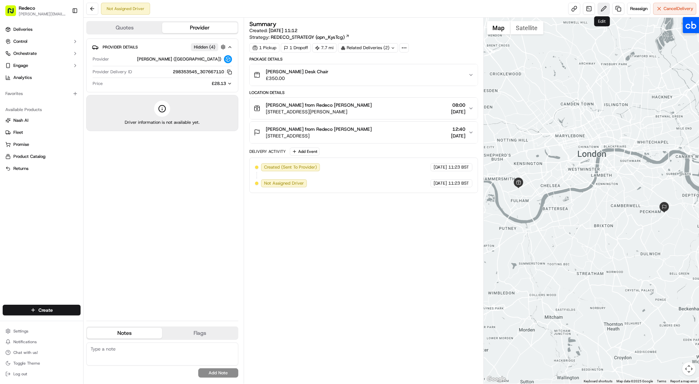
click at [600, 8] on button at bounding box center [604, 9] width 12 height 12
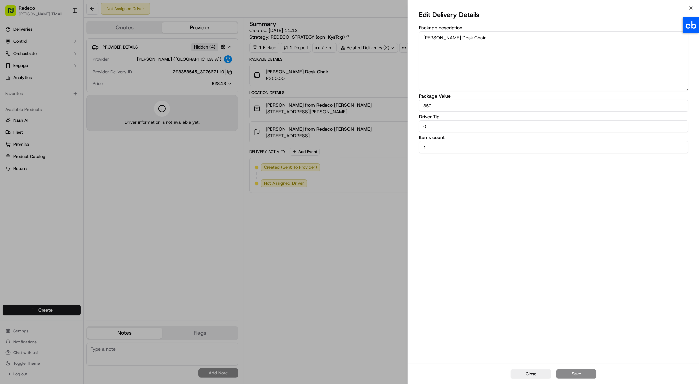
click at [688, 9] on div "Edit Delivery Details Package description Salak Desk Chair Package Value 350 Dr…" at bounding box center [553, 185] width 291 height 355
click at [691, 7] on icon "button" at bounding box center [690, 7] width 5 height 5
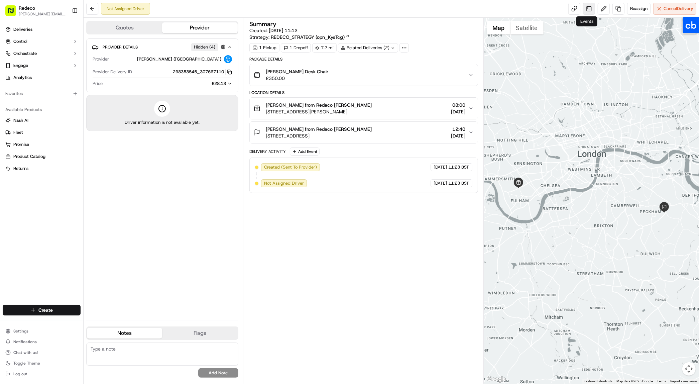
click at [587, 11] on link at bounding box center [589, 9] width 12 height 12
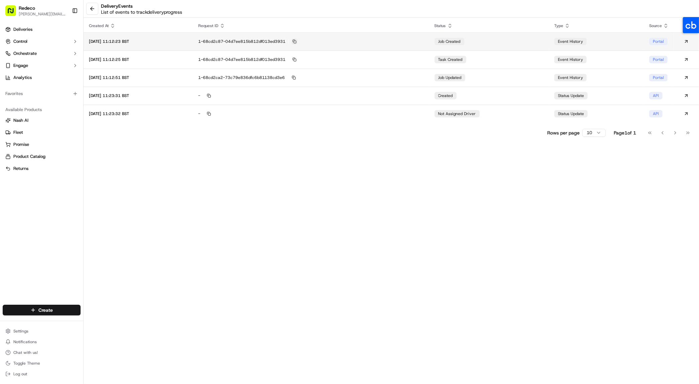
click at [298, 38] on button at bounding box center [295, 41] width 6 height 6
click at [356, 41] on div "1-68cd2c87-04d7ee815b812df013ed3931" at bounding box center [311, 41] width 226 height 6
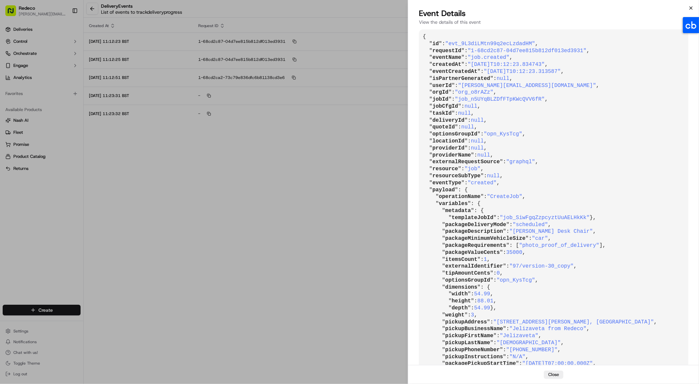
click at [693, 8] on icon "button" at bounding box center [690, 7] width 5 height 5
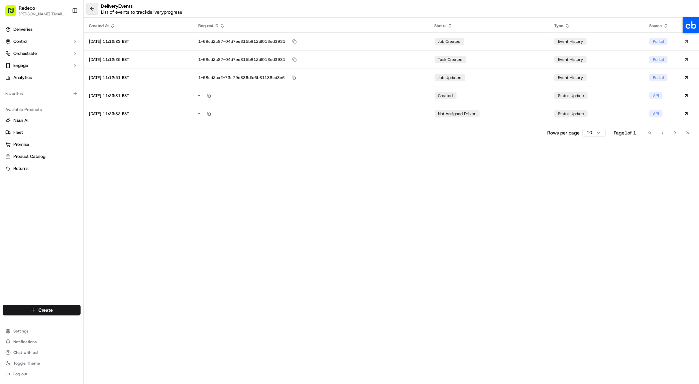
click at [93, 10] on button at bounding box center [92, 9] width 12 height 12
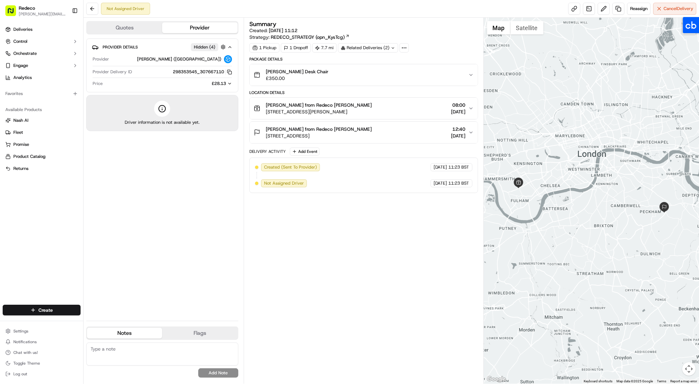
click at [193, 176] on div "Provider Details Hidden ( 4 ) Provider Stuart (UK) Provider Delivery ID 2983535…" at bounding box center [162, 176] width 152 height 277
click at [92, 9] on button at bounding box center [92, 9] width 12 height 12
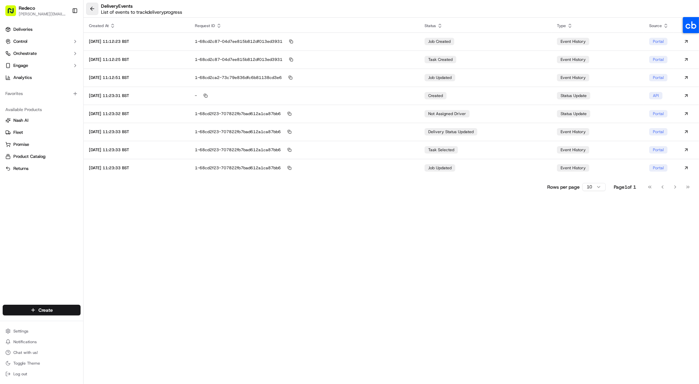
click at [88, 9] on button at bounding box center [92, 9] width 12 height 12
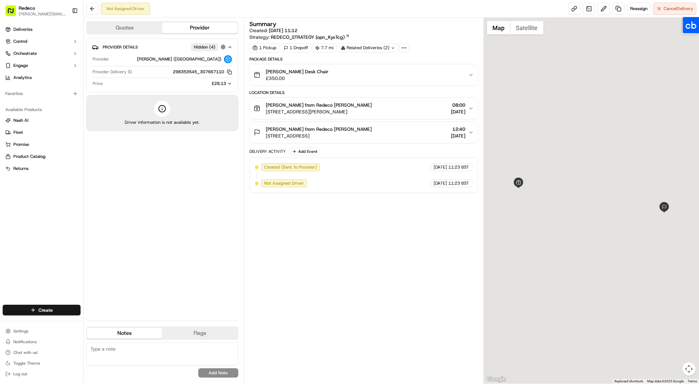
click at [88, 9] on button at bounding box center [92, 9] width 12 height 12
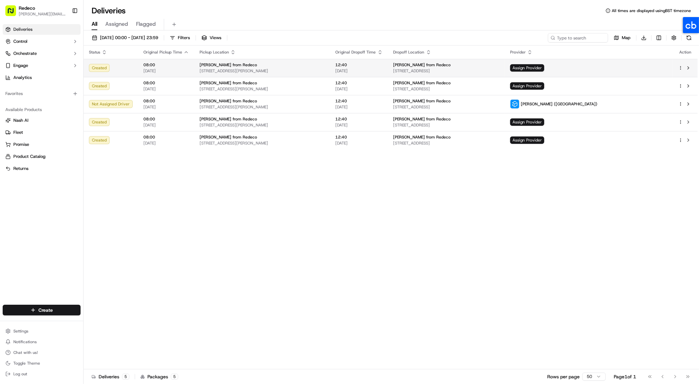
click at [680, 68] on html "Redeco [PERSON_NAME][EMAIL_ADDRESS][DOMAIN_NAME] Toggle Sidebar Deliveries Cont…" at bounding box center [349, 192] width 699 height 384
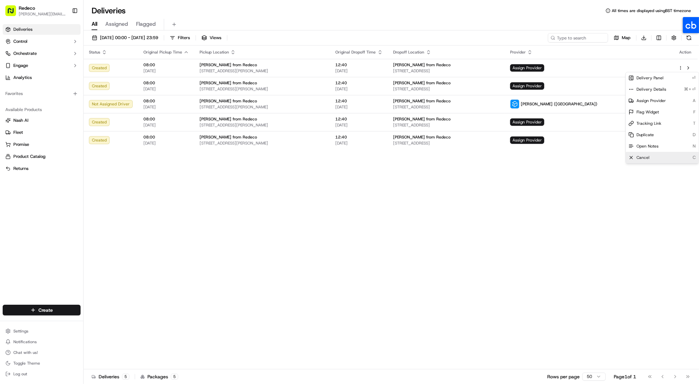
click at [652, 159] on div "Cancel C" at bounding box center [662, 157] width 73 height 11
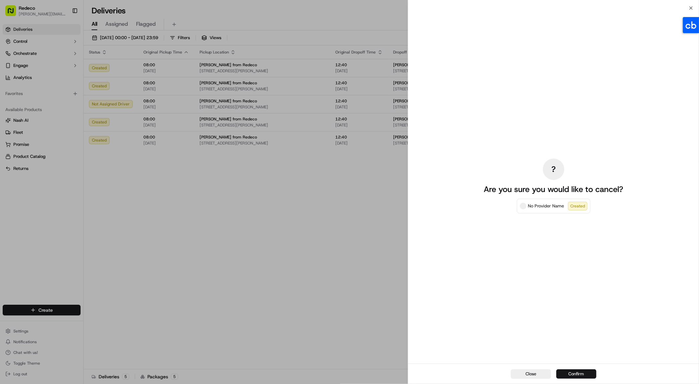
click at [586, 375] on button "Confirm" at bounding box center [576, 373] width 40 height 9
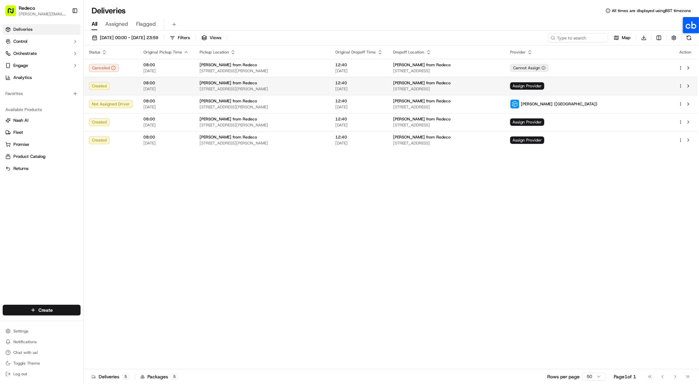
click at [680, 87] on html "Redeco [PERSON_NAME][EMAIL_ADDRESS][DOMAIN_NAME] Toggle Sidebar Deliveries Cont…" at bounding box center [349, 192] width 699 height 384
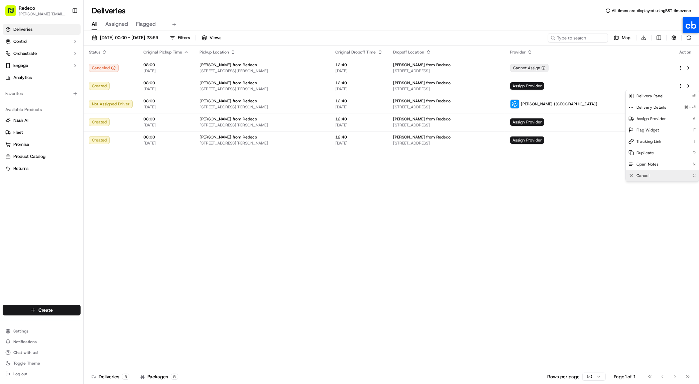
click at [655, 172] on div "Cancel C" at bounding box center [662, 175] width 73 height 11
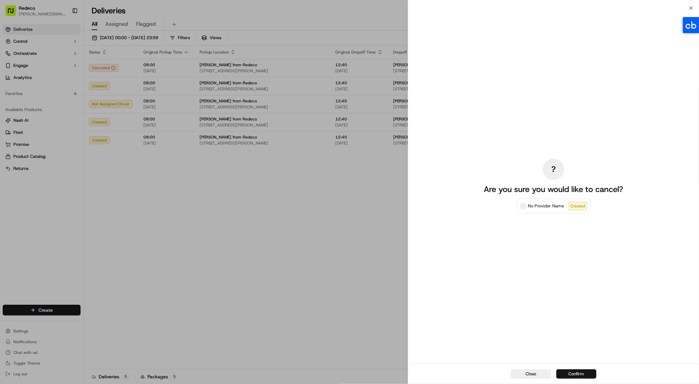
click at [580, 375] on button "Confirm" at bounding box center [576, 373] width 40 height 9
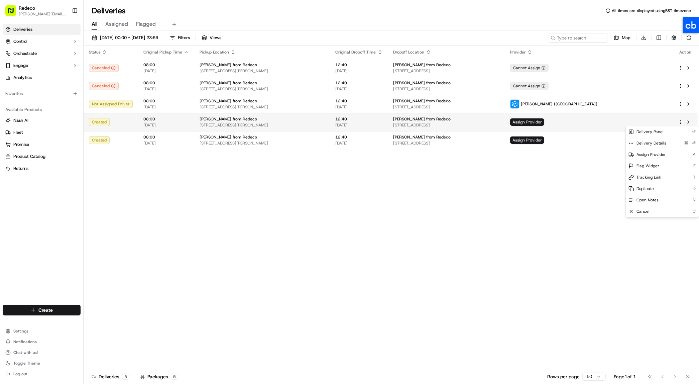
click at [680, 122] on html "Redeco [PERSON_NAME][EMAIL_ADDRESS][DOMAIN_NAME] Toggle Sidebar Deliveries Cont…" at bounding box center [349, 192] width 699 height 384
click at [650, 210] on div "Cancel C" at bounding box center [662, 211] width 73 height 11
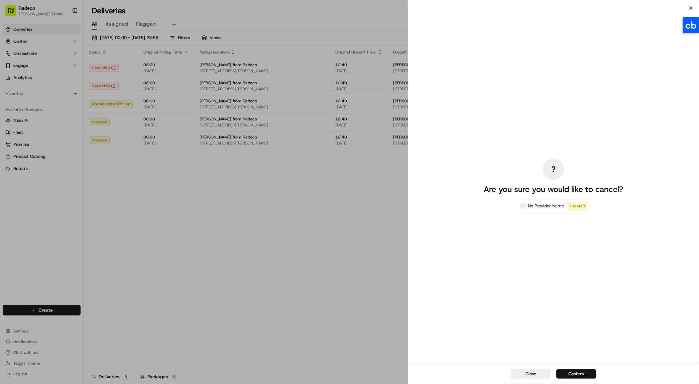
click at [588, 372] on button "Confirm" at bounding box center [576, 373] width 40 height 9
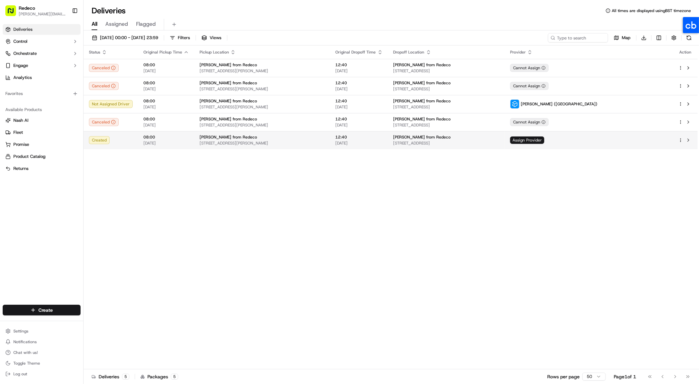
click at [681, 140] on html "Redeco [PERSON_NAME][EMAIL_ADDRESS][DOMAIN_NAME] Toggle Sidebar Deliveries Cont…" at bounding box center [349, 192] width 699 height 384
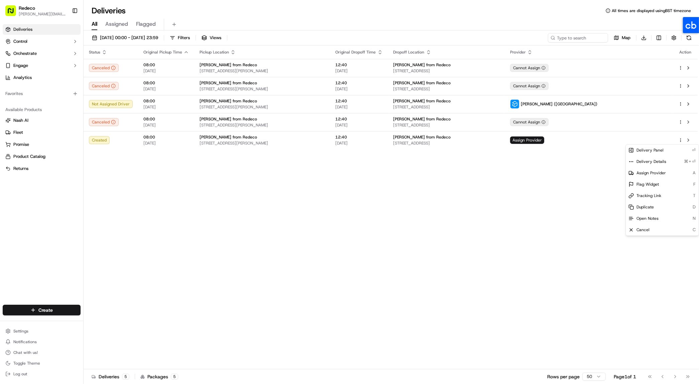
click at [428, 243] on html "Redeco [PERSON_NAME][EMAIL_ADDRESS][DOMAIN_NAME] Toggle Sidebar Deliveries Cont…" at bounding box center [349, 192] width 699 height 384
